Goal: Book appointment/travel/reservation

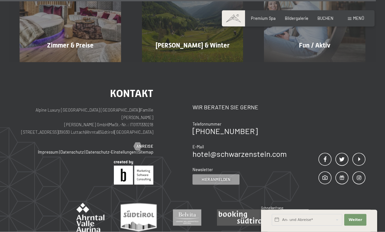
scroll to position [2294, 0]
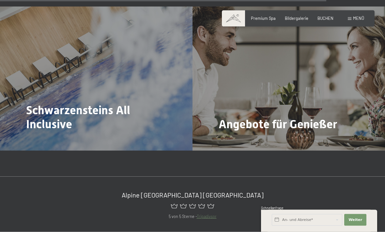
click at [356, 20] on span "Menü" at bounding box center [358, 18] width 11 height 5
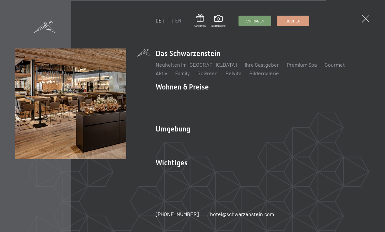
click at [262, 24] on link "Anfragen" at bounding box center [255, 21] width 32 height 10
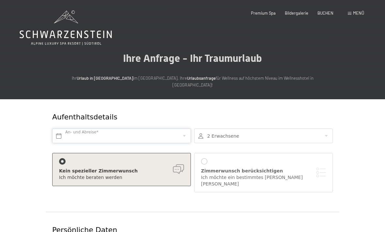
click at [184, 130] on input "text" at bounding box center [121, 136] width 139 height 15
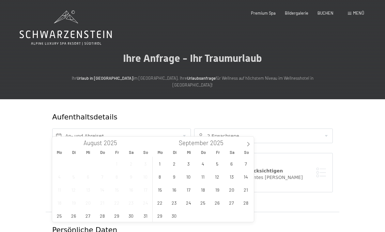
click at [250, 144] on span at bounding box center [248, 142] width 11 height 11
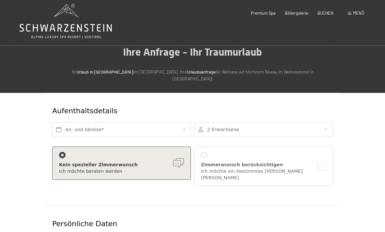
scroll to position [9, 0]
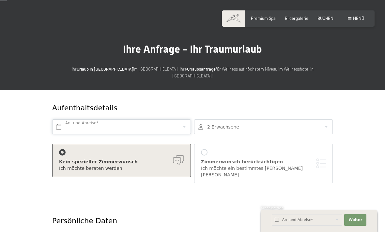
click at [187, 120] on input "text" at bounding box center [121, 127] width 139 height 15
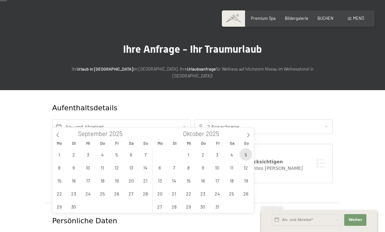
click at [249, 156] on span "5" at bounding box center [245, 154] width 13 height 13
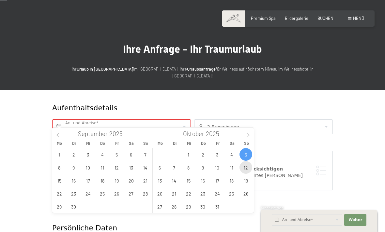
click at [247, 173] on span "12" at bounding box center [245, 167] width 13 height 13
type input "So. 05.10.2025 - So. 12.10.2025"
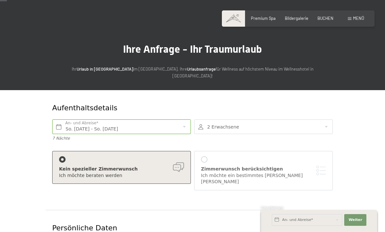
click at [324, 124] on div at bounding box center [263, 127] width 139 height 15
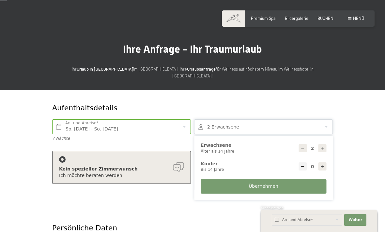
click at [323, 163] on div at bounding box center [322, 167] width 8 height 8
type input "1"
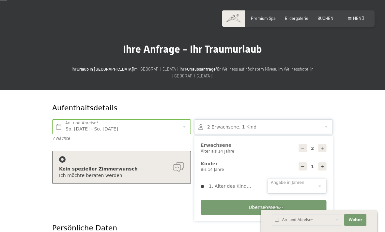
click at [318, 180] on select "0 1 2 3 4 5 6 7 8 9 10 11 12 13 14" at bounding box center [296, 186] width 59 height 15
click at [322, 180] on select "0 1 2 3 4 5 6 7 8 9 10 11 12 13 14" at bounding box center [296, 186] width 59 height 15
select select "12"
click at [295, 202] on button "Übernehmen" at bounding box center [264, 208] width 126 height 15
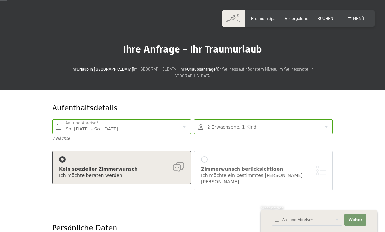
click at [161, 166] on div "Kein spezieller Zimmerwunsch" at bounding box center [121, 169] width 125 height 7
click at [166, 158] on div "Kein spezieller Zimmerwunsch Ich möchte beraten werden" at bounding box center [121, 168] width 125 height 22
click at [67, 157] on div "Kein spezieller Zimmerwunsch Ich möchte beraten werden" at bounding box center [121, 168] width 125 height 22
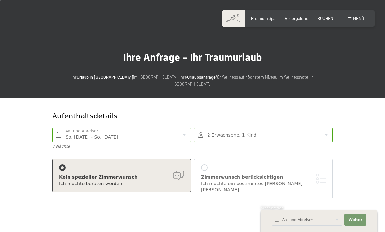
scroll to position [0, 0]
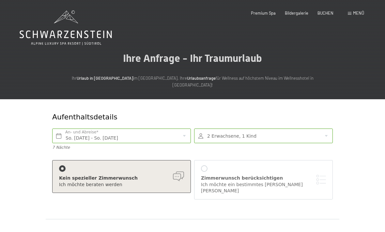
click at [357, 13] on span "Menü" at bounding box center [358, 12] width 11 height 5
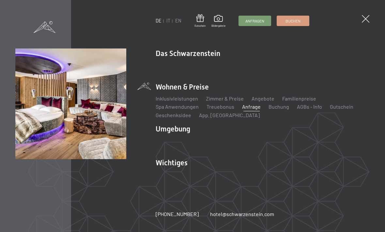
click at [232, 100] on link "Zimmer & Preise" at bounding box center [225, 99] width 38 height 6
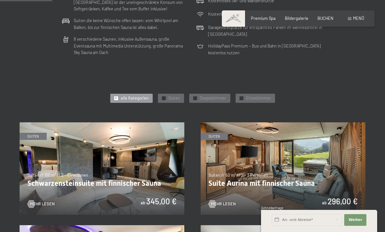
scroll to position [227, 0]
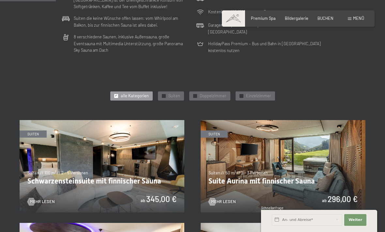
click at [157, 155] on img at bounding box center [102, 166] width 165 height 93
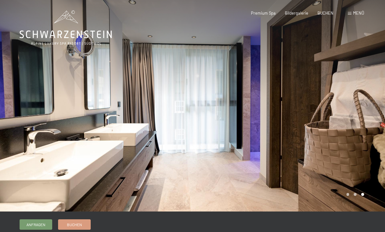
click at [47, 226] on link "Anfragen" at bounding box center [36, 225] width 32 height 10
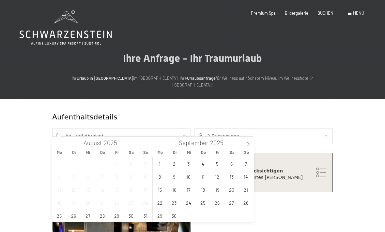
click at [252, 145] on span at bounding box center [248, 142] width 11 height 11
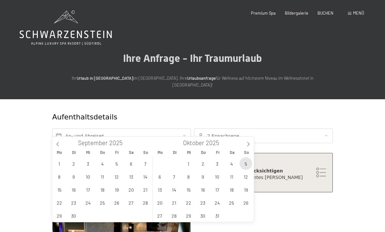
click at [247, 166] on span "5" at bounding box center [245, 163] width 13 height 13
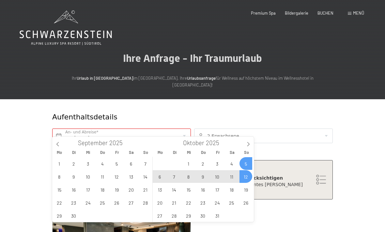
click at [248, 180] on span "12" at bounding box center [245, 177] width 13 height 13
type input "So. 05.10.2025 - So. 12.10.2025"
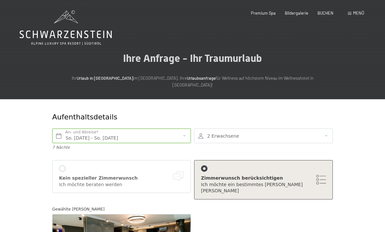
click at [322, 131] on div at bounding box center [263, 136] width 139 height 15
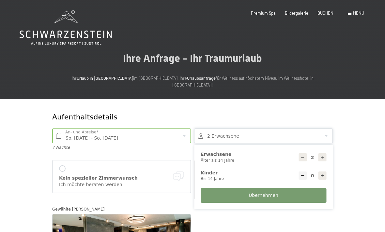
click at [326, 172] on div at bounding box center [322, 176] width 8 height 8
type input "1"
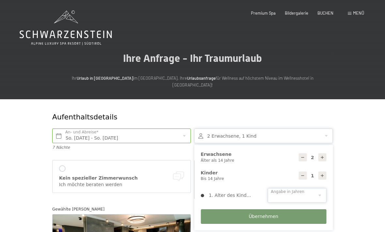
click at [311, 191] on select "0 1 2 3 4 5 6 7 8 9 10 11 12 13 14" at bounding box center [296, 195] width 59 height 15
select select "12"
click at [287, 210] on button "Übernehmen" at bounding box center [264, 217] width 126 height 15
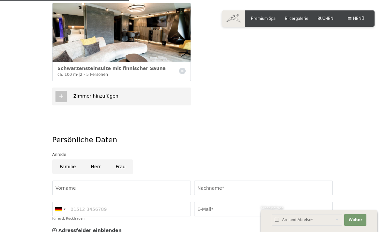
scroll to position [212, 0]
click at [121, 159] on input "Frau" at bounding box center [120, 166] width 25 height 15
radio input "true"
click at [158, 181] on input "Vorname" at bounding box center [121, 188] width 139 height 15
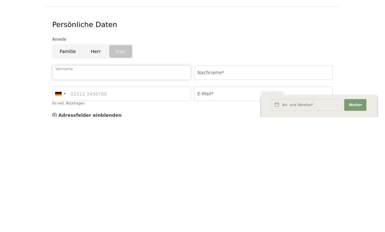
type input "Priska"
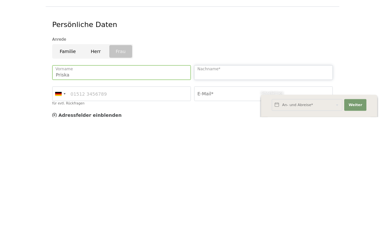
type input "Mielebacher"
click at [65, 209] on div at bounding box center [65, 209] width 2 height 1
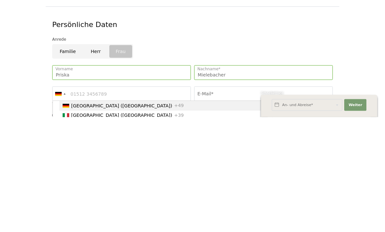
scroll to position [327, 0]
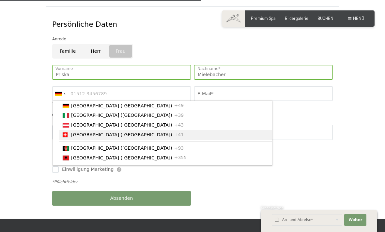
click at [174, 132] on span "+41" at bounding box center [179, 134] width 10 height 5
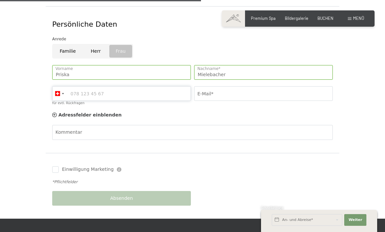
scroll to position [327, 0]
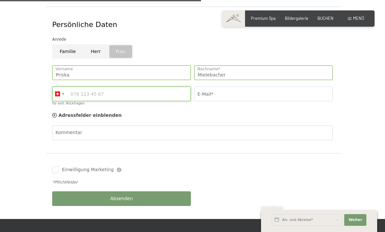
type input "445761675"
type input "priska.mielebacher@glattnet.ch"
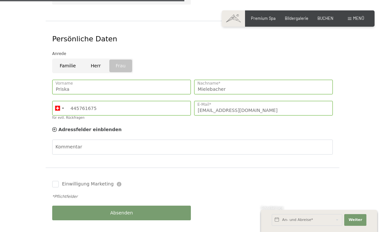
scroll to position [315, 0]
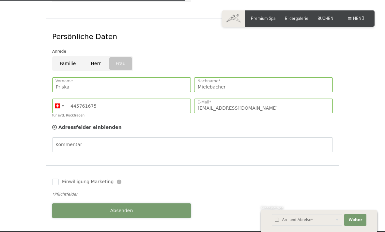
click at [176, 204] on button "Absenden" at bounding box center [121, 211] width 139 height 15
